Goal: Task Accomplishment & Management: Manage account settings

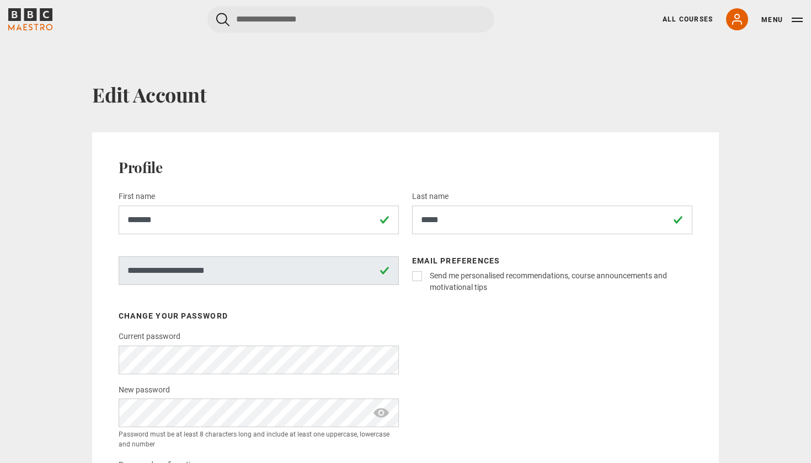
click at [685, 12] on div "All Courses My Account Search Menu" at bounding box center [725, 19] width 153 height 22
click at [780, 20] on button "Menu" at bounding box center [781, 19] width 41 height 11
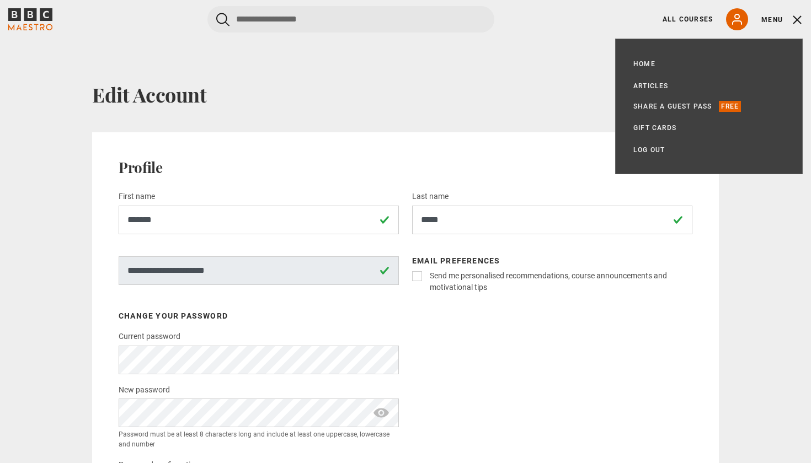
click at [780, 20] on button "Menu" at bounding box center [781, 19] width 41 height 11
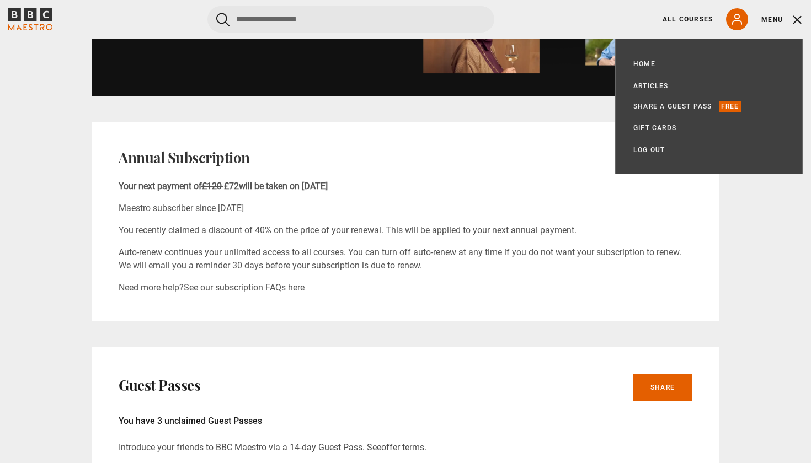
scroll to position [564, 0]
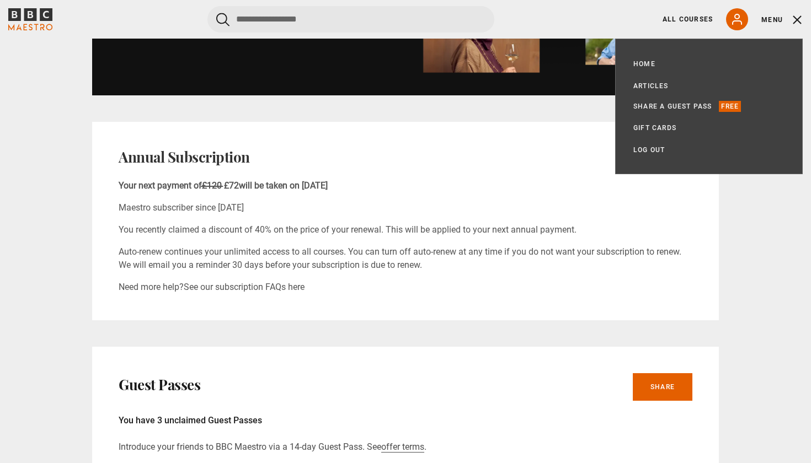
click at [544, 345] on div "Profile Edit Name Richard Tring Email tring.richard@gmail.com Password Your pas…" at bounding box center [405, 380] width 627 height 1624
click at [748, 225] on div "My Account Profile Edit Name Richard Tring Email tring.richard@gmail.com Passwo…" at bounding box center [405, 382] width 711 height 1728
click at [773, 16] on button "Menu" at bounding box center [781, 19] width 41 height 11
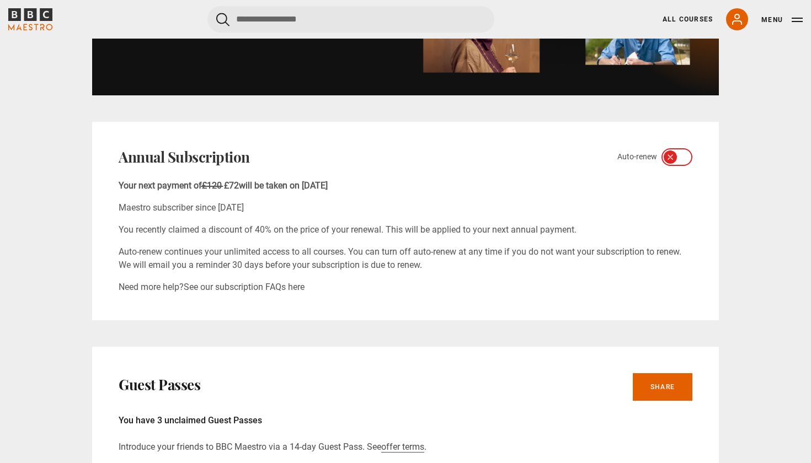
click at [683, 159] on icon at bounding box center [683, 157] width 9 height 9
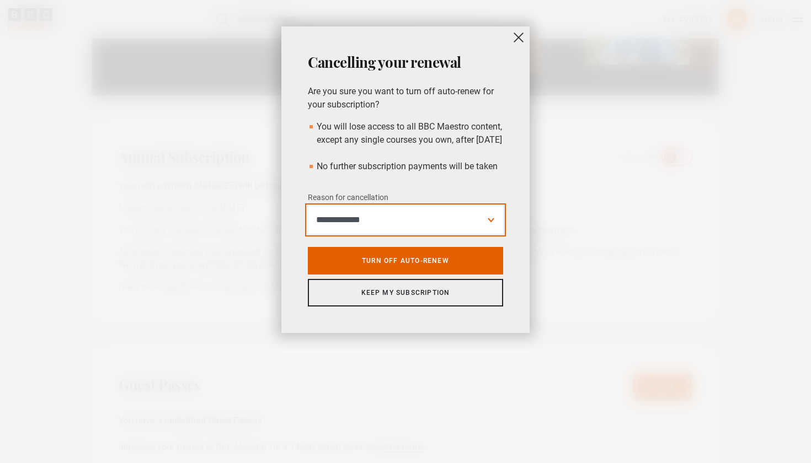
select select "*********"
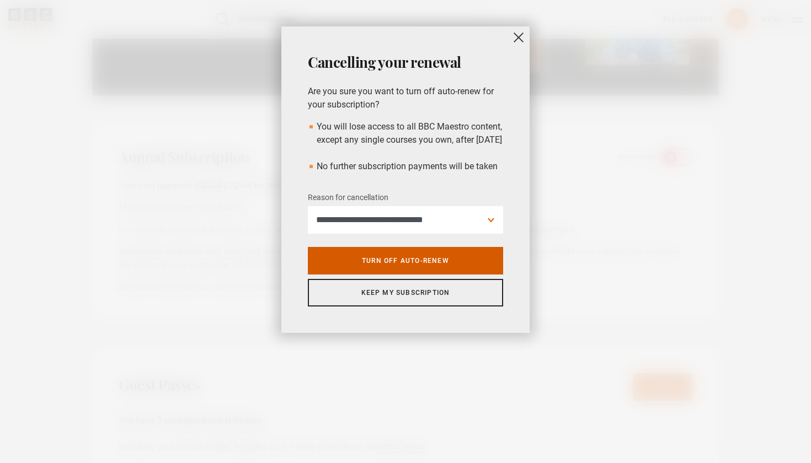
click at [449, 275] on link "Turn off auto-renew" at bounding box center [405, 261] width 195 height 28
